Goal: Task Accomplishment & Management: Complete application form

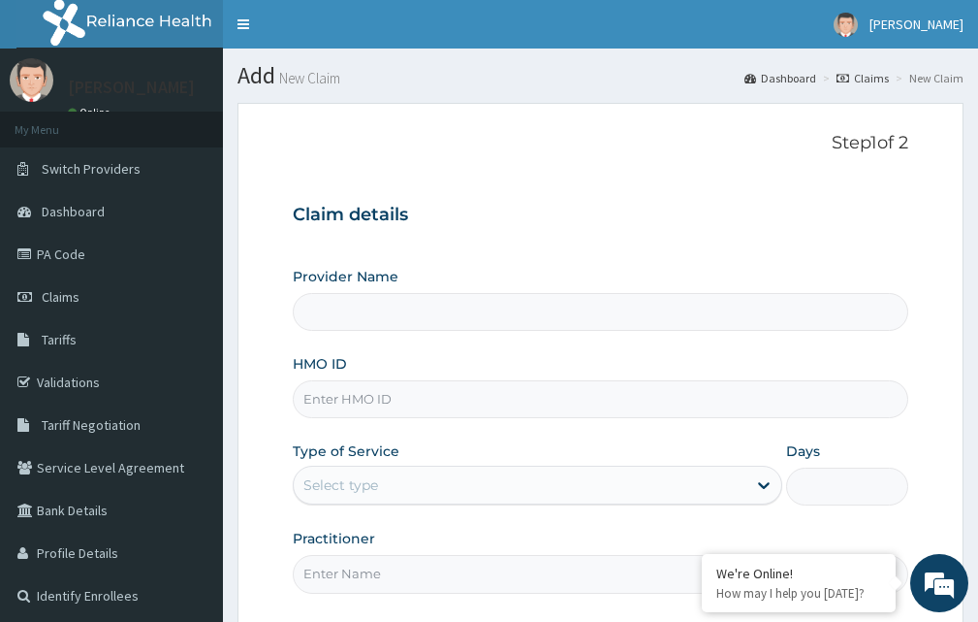
click at [374, 393] on input "HMO ID" at bounding box center [601, 399] width 616 height 38
type input "BODY AFFAIRS DIAGNOSTICS - GARKI"
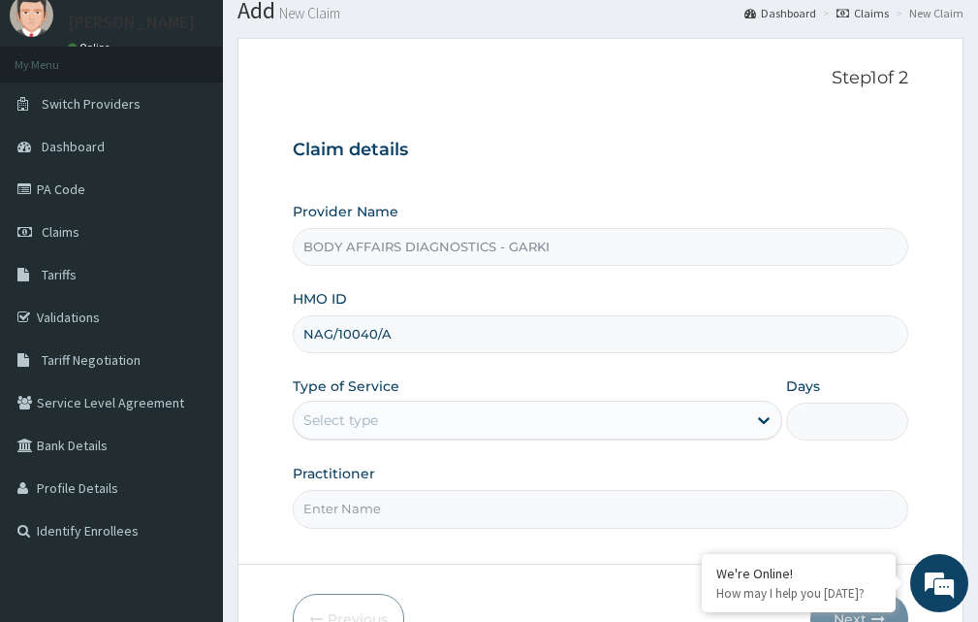
scroll to position [97, 0]
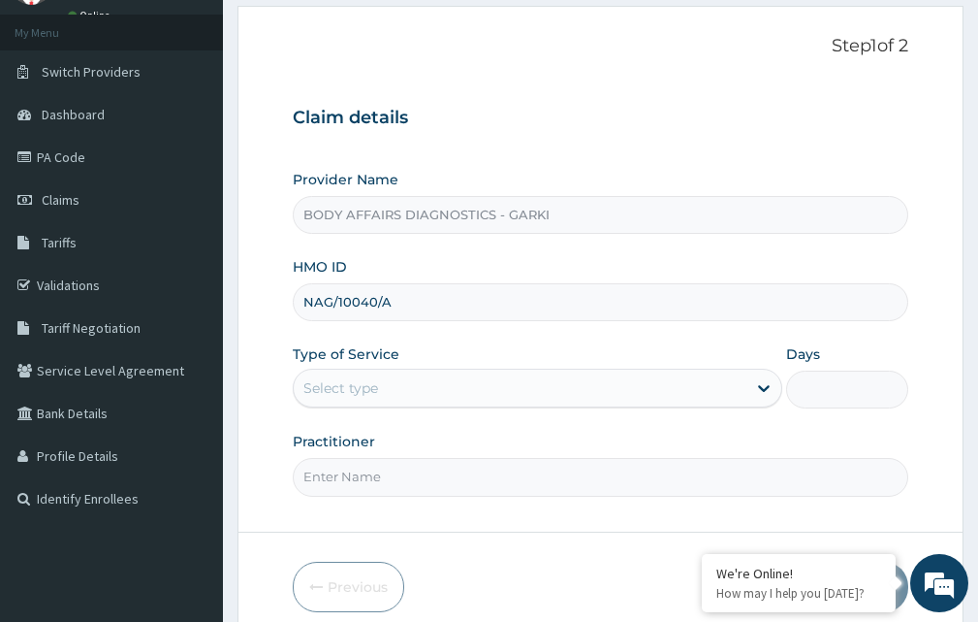
type input "NAG/10040/A"
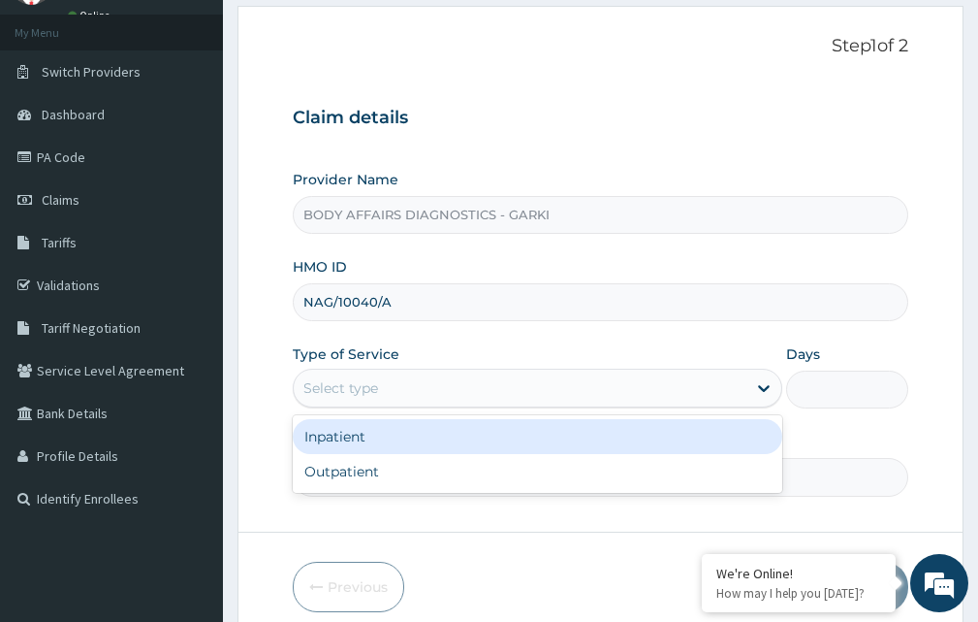
click at [401, 388] on div "Select type" at bounding box center [520, 387] width 453 height 31
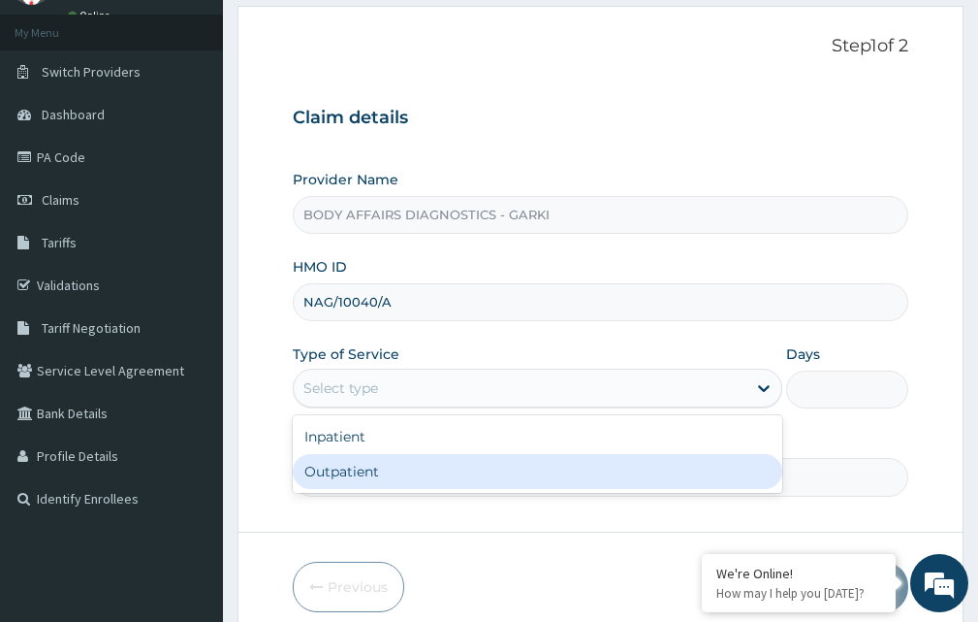
click at [381, 465] on div "Outpatient" at bounding box center [538, 471] width 490 height 35
click at [381, 465] on input "Practitioner" at bounding box center [601, 477] width 616 height 38
type input "1"
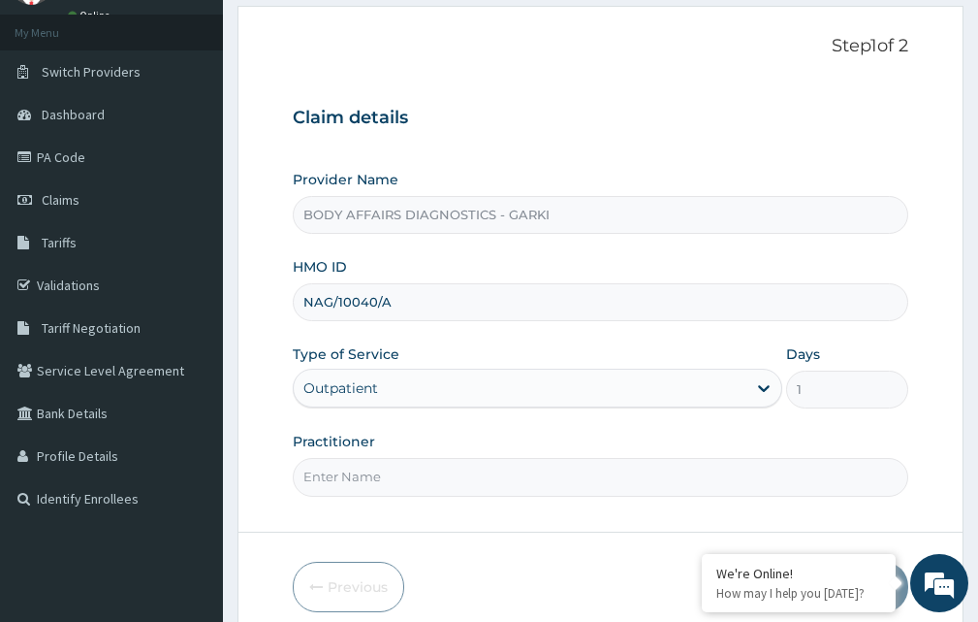
click at [385, 476] on input "Practitioner" at bounding box center [601, 477] width 616 height 38
click at [407, 490] on input "Practitioner" at bounding box center [601, 477] width 616 height 38
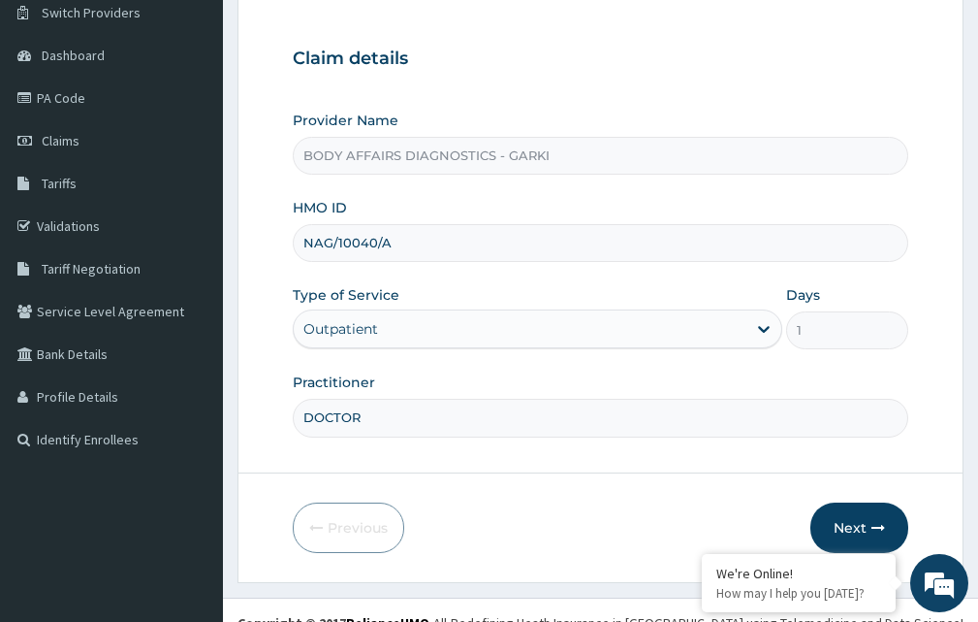
scroll to position [181, 0]
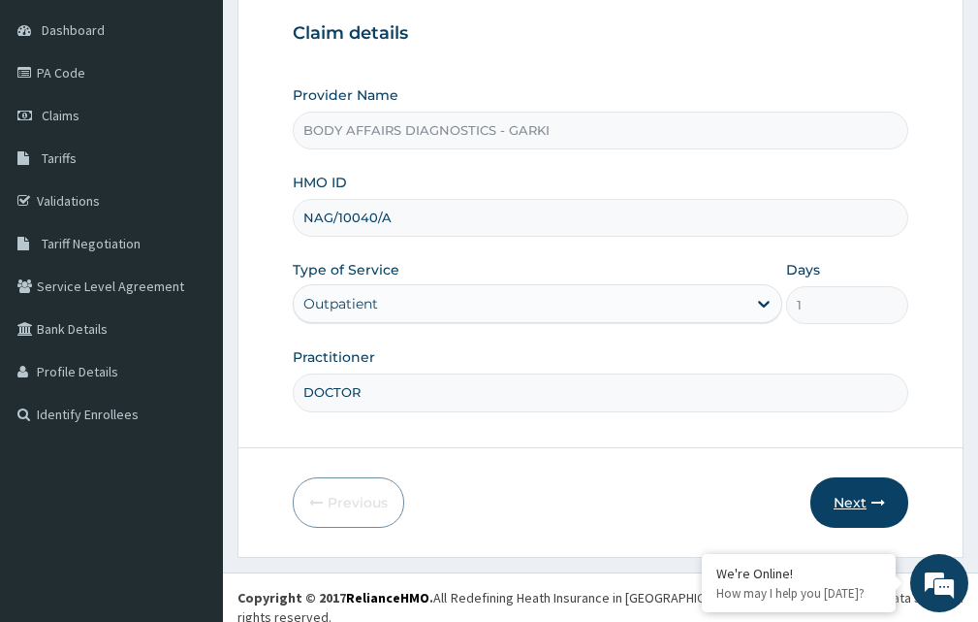
type input "DOCTOR"
click at [883, 489] on button "Next" at bounding box center [860, 502] width 98 height 50
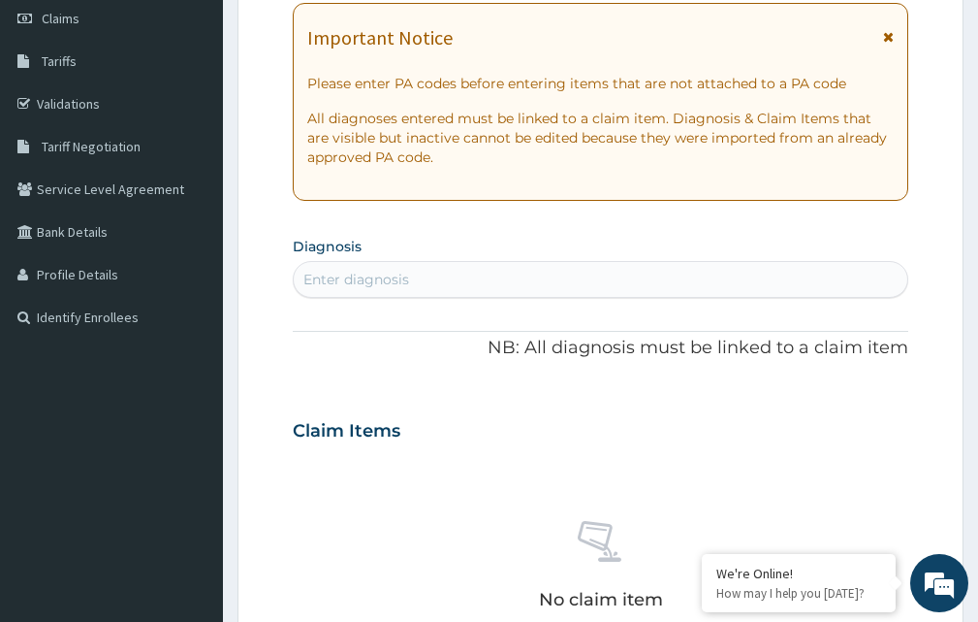
scroll to position [0, 0]
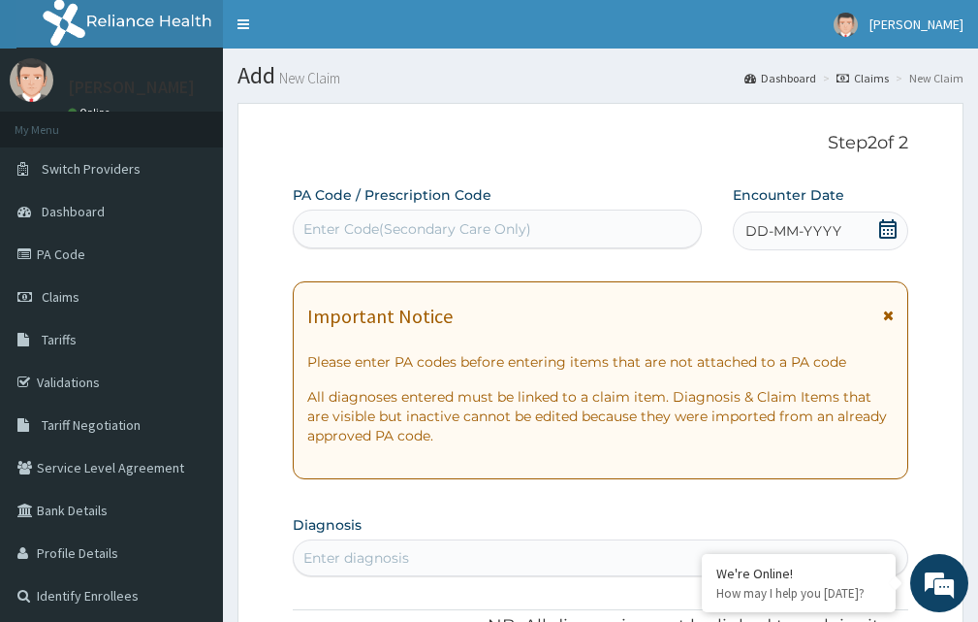
click at [372, 228] on div "Enter Code(Secondary Care Only)" at bounding box center [418, 228] width 228 height 19
paste input "PA/7C881E"
type input "PA/7C881E"
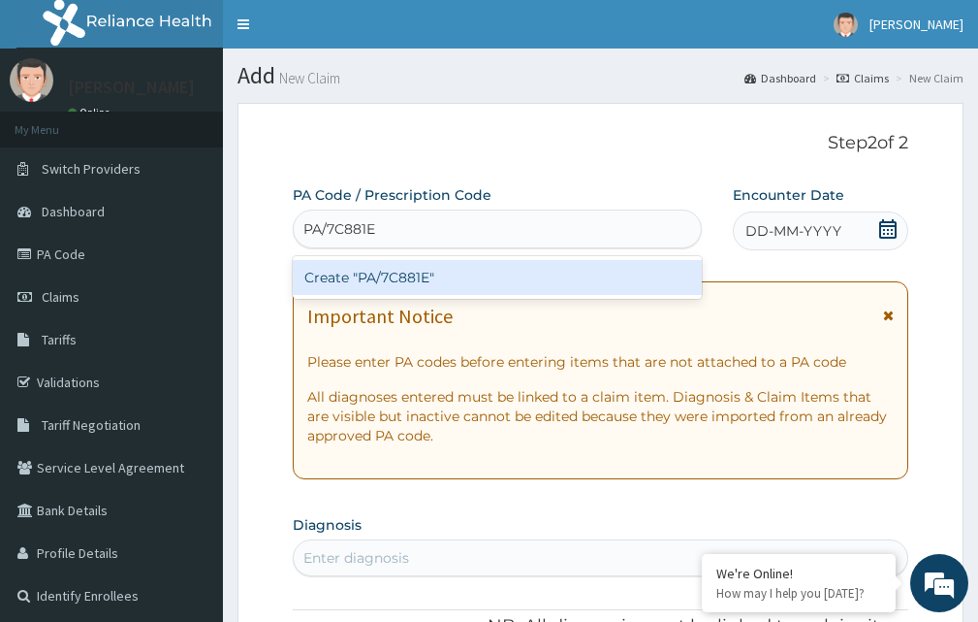
click at [415, 279] on div "Create "PA/7C881E"" at bounding box center [497, 277] width 409 height 35
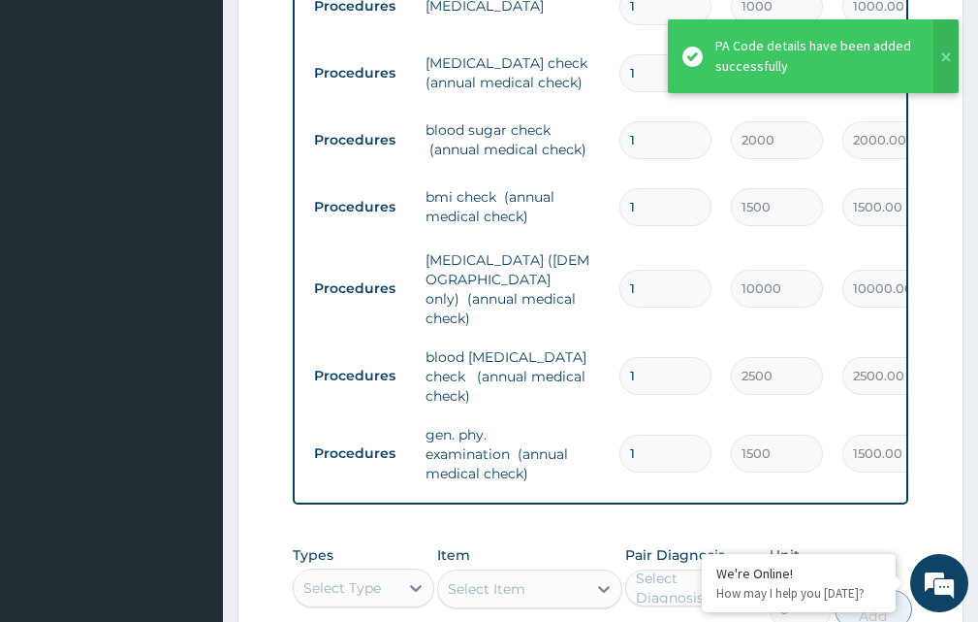
scroll to position [653, 0]
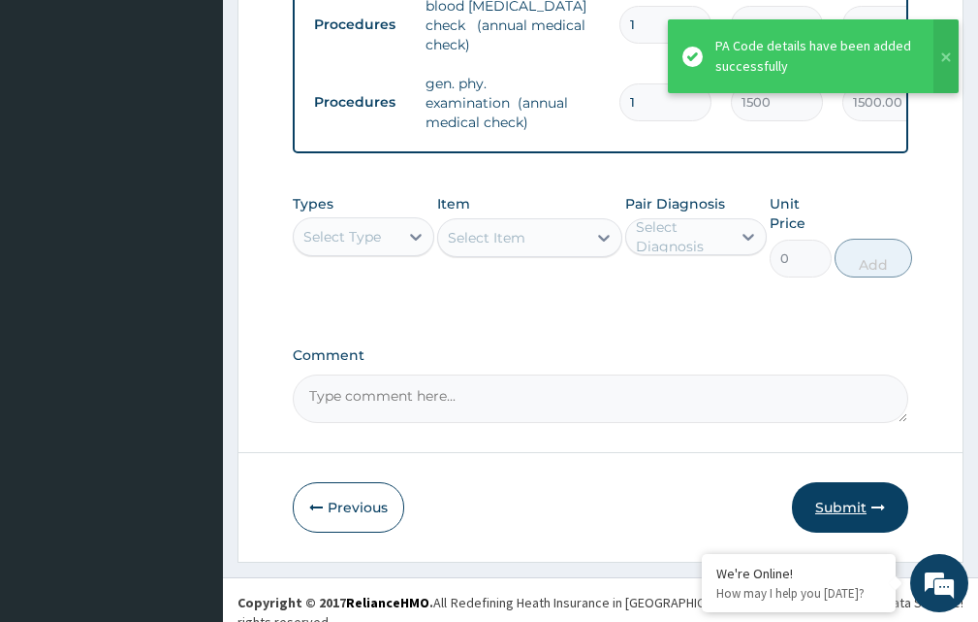
click at [819, 494] on button "Submit" at bounding box center [850, 507] width 116 height 50
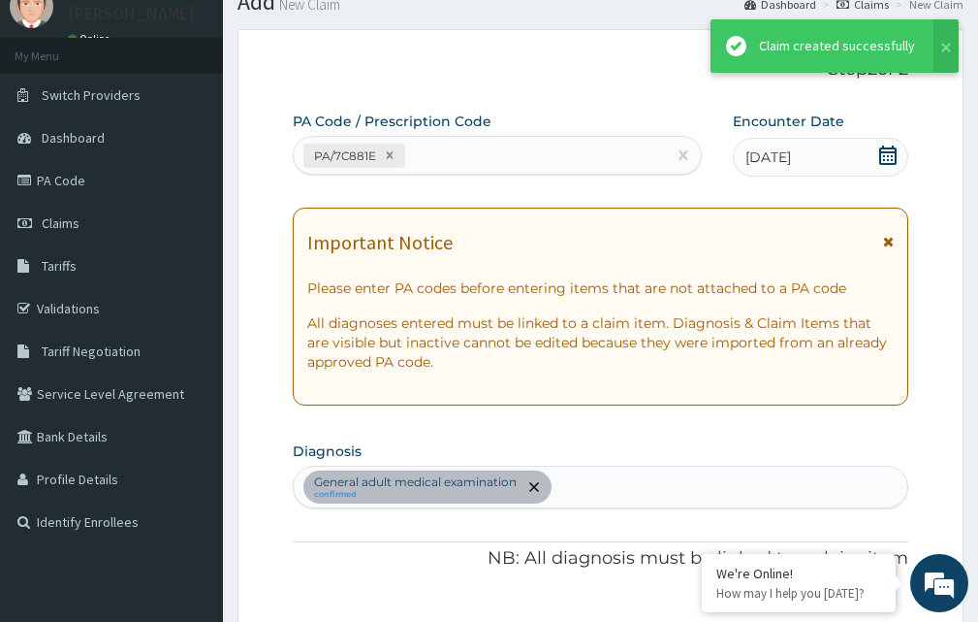
scroll to position [1171, 0]
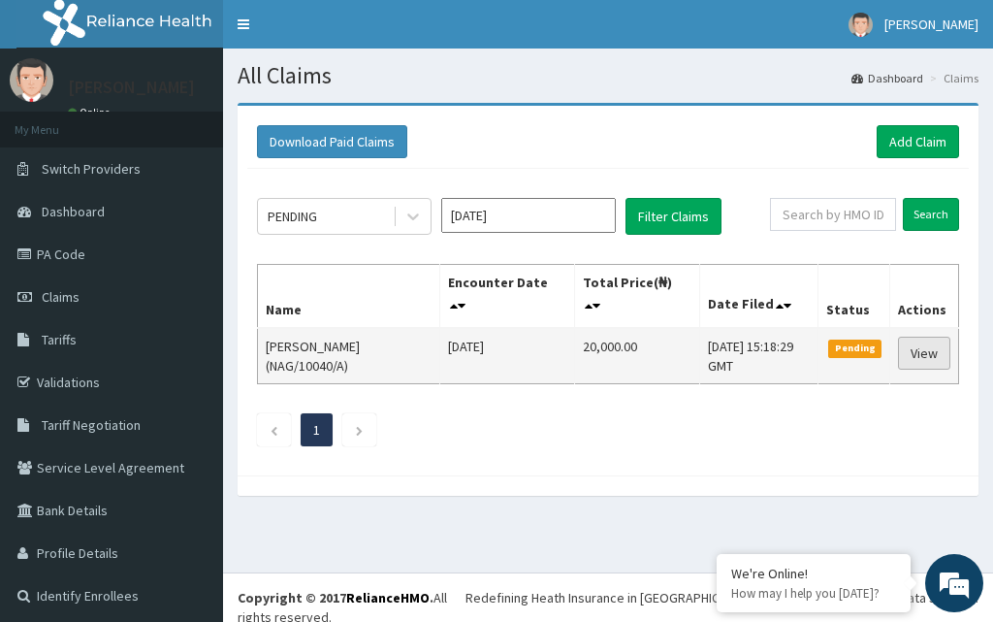
click at [921, 355] on link "View" at bounding box center [924, 353] width 52 height 33
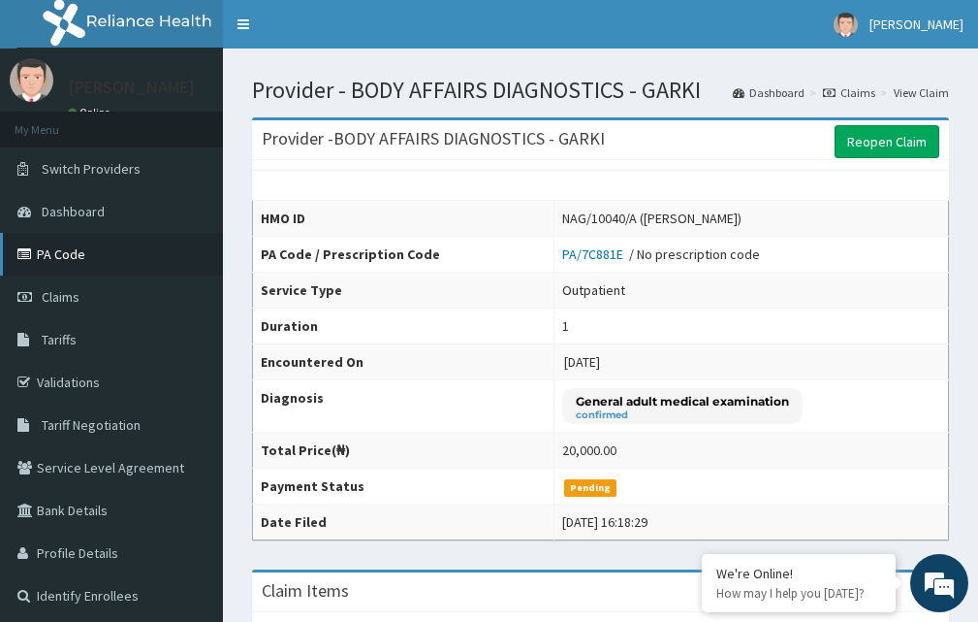
click at [70, 259] on link "PA Code" at bounding box center [111, 254] width 223 height 43
